Goal: Task Accomplishment & Management: Use online tool/utility

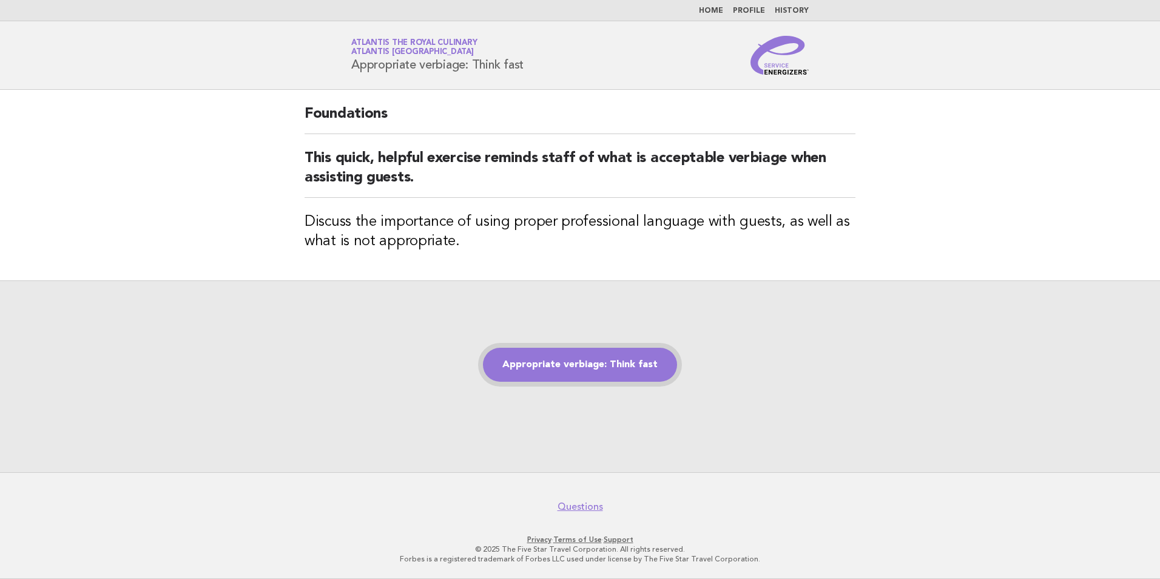
click at [579, 372] on link "Appropriate verbiage: Think fast" at bounding box center [580, 365] width 194 height 34
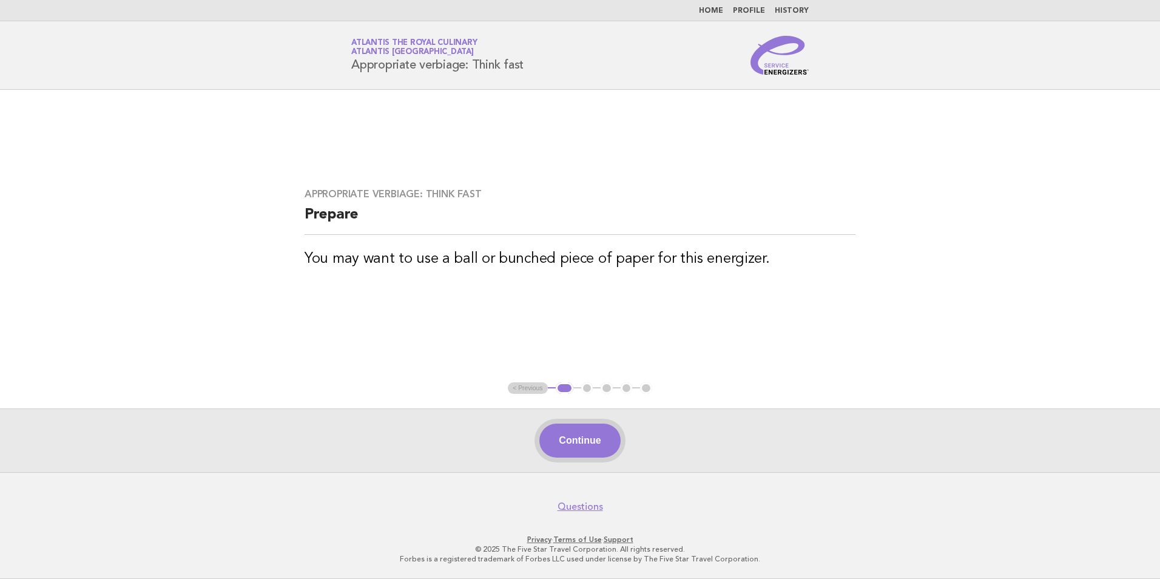
click at [609, 453] on button "Continue" at bounding box center [579, 440] width 81 height 34
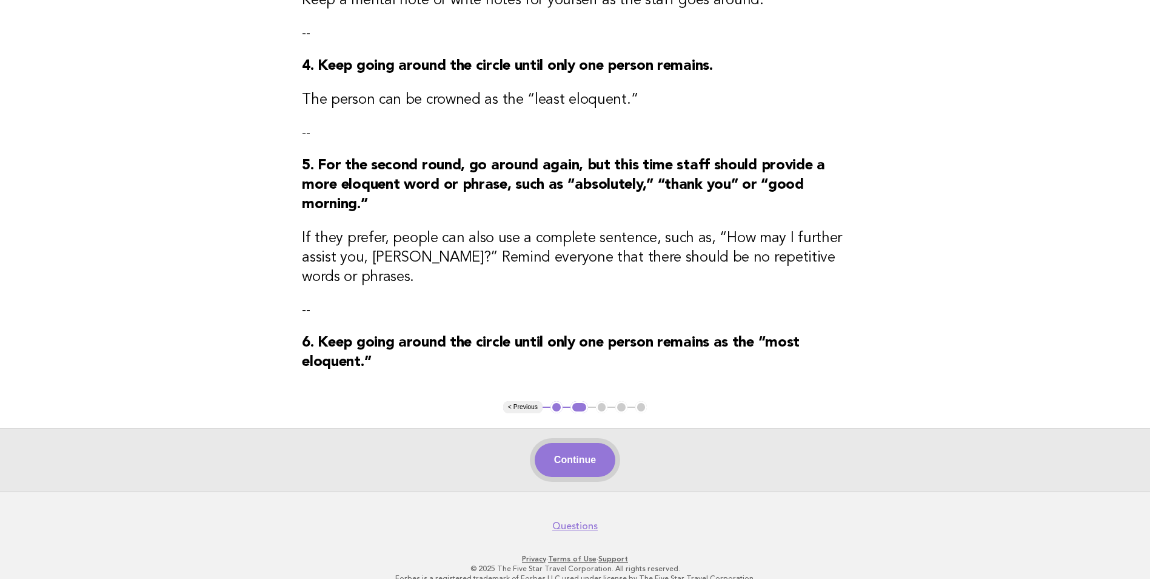
click at [580, 455] on button "Continue" at bounding box center [575, 460] width 81 height 34
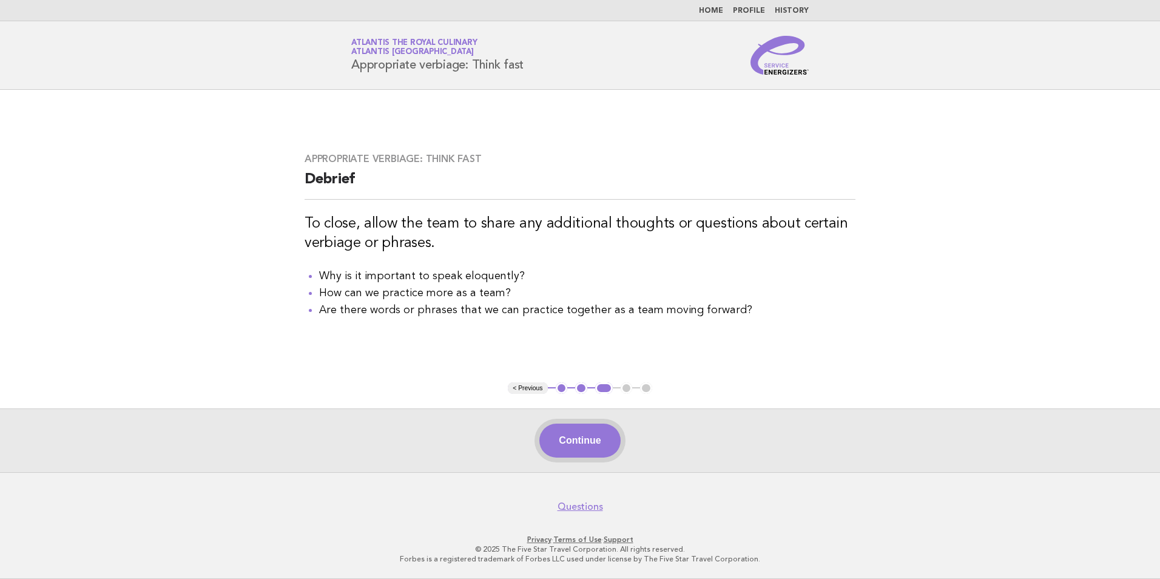
click at [567, 448] on button "Continue" at bounding box center [579, 440] width 81 height 34
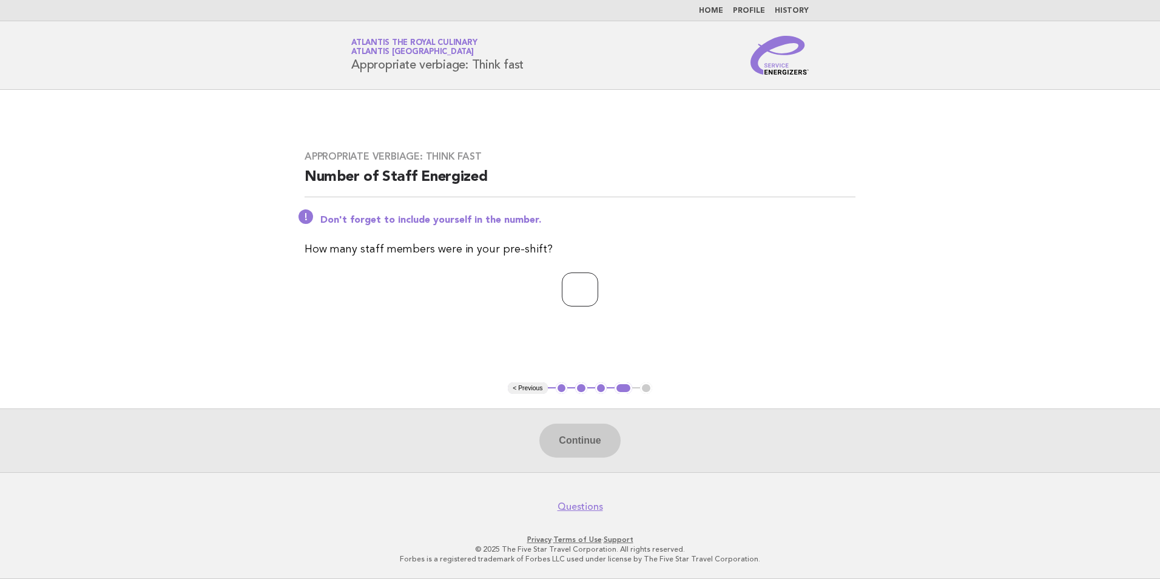
click at [586, 293] on input "number" at bounding box center [580, 289] width 36 height 34
type input "*"
click at [561, 437] on button "Continue" at bounding box center [579, 440] width 81 height 34
